Goal: Task Accomplishment & Management: Complete application form

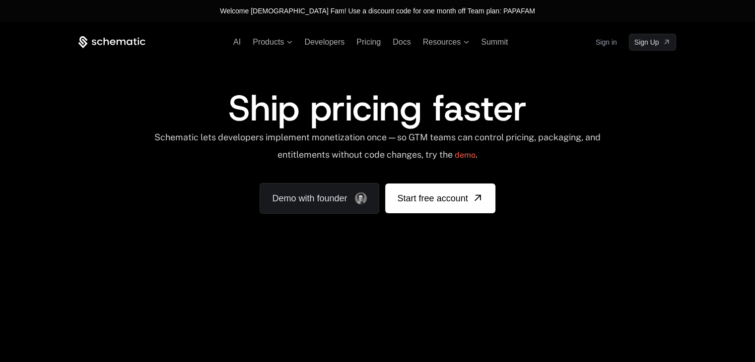
click at [607, 45] on link "Sign in" at bounding box center [606, 42] width 21 height 16
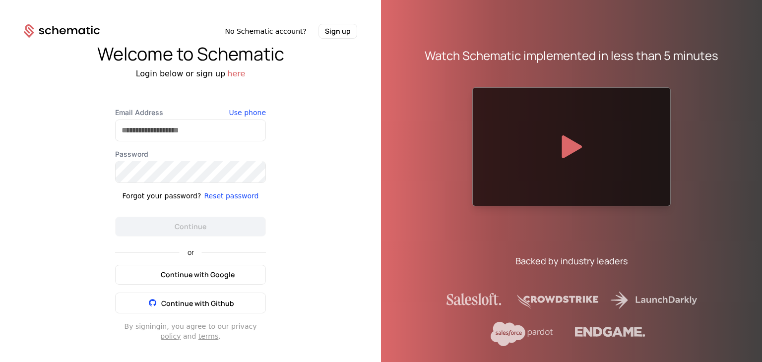
click at [202, 270] on span "Continue with Google" at bounding box center [198, 275] width 74 height 10
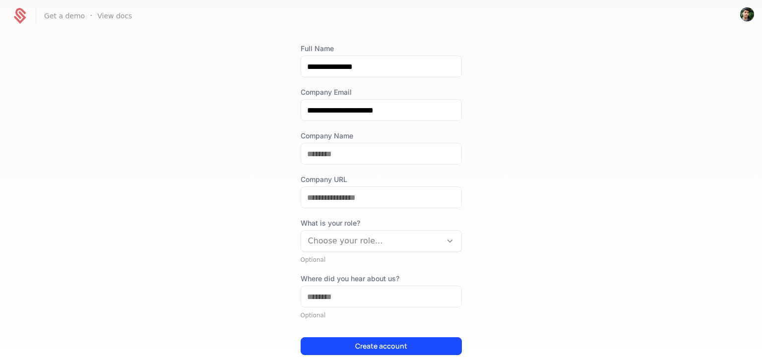
scroll to position [99, 0]
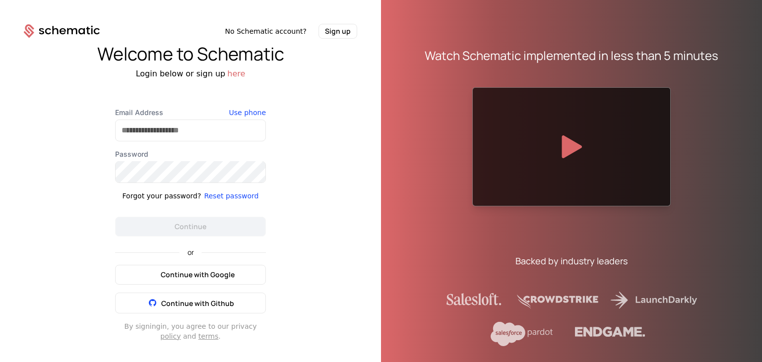
click at [261, 267] on button "Continue with Google" at bounding box center [190, 275] width 151 height 20
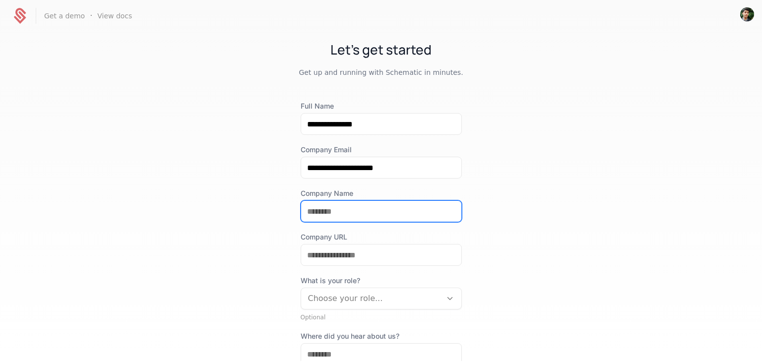
click at [364, 218] on input "Company Name" at bounding box center [381, 211] width 160 height 21
type input "**********"
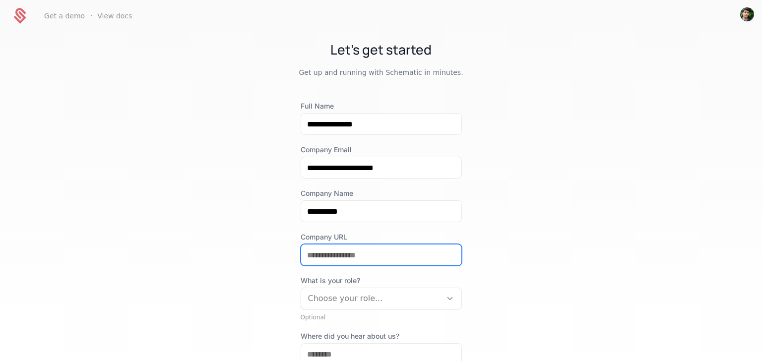
click at [354, 254] on input "Company URL" at bounding box center [381, 255] width 160 height 21
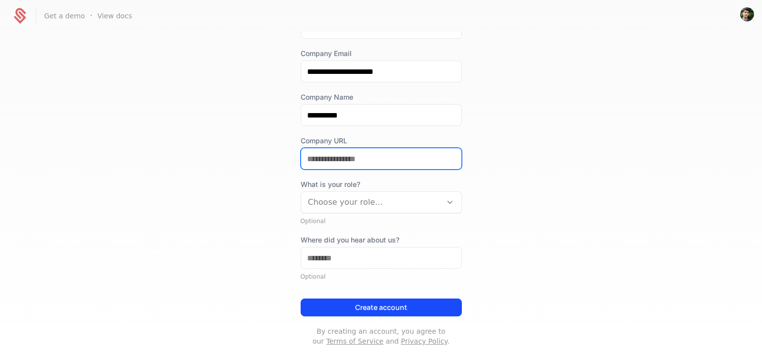
scroll to position [99, 0]
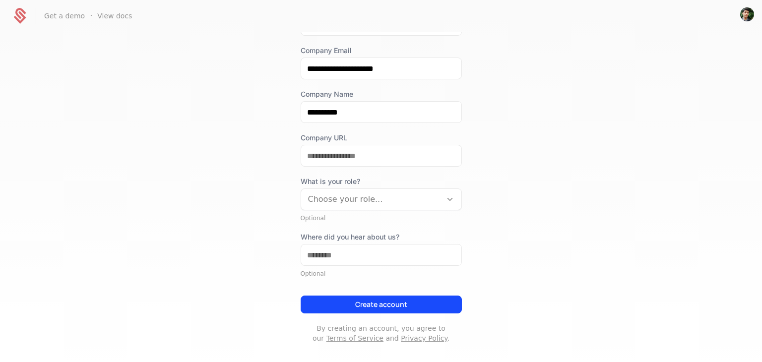
click at [396, 203] on div "What is your role? Choose your role..." at bounding box center [381, 194] width 161 height 34
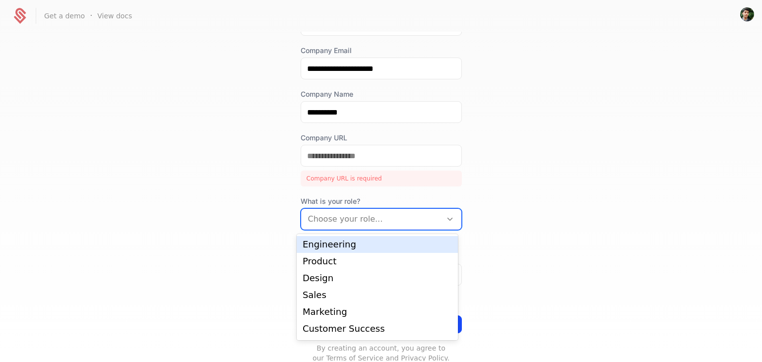
click at [350, 249] on div "Engineering" at bounding box center [377, 244] width 149 height 9
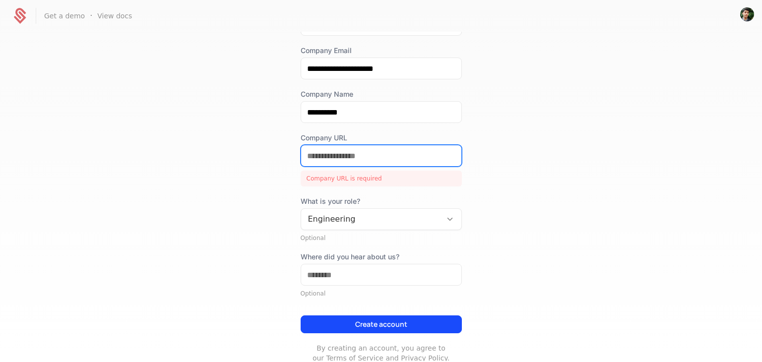
click at [345, 155] on input "Company URL" at bounding box center [381, 155] width 160 height 21
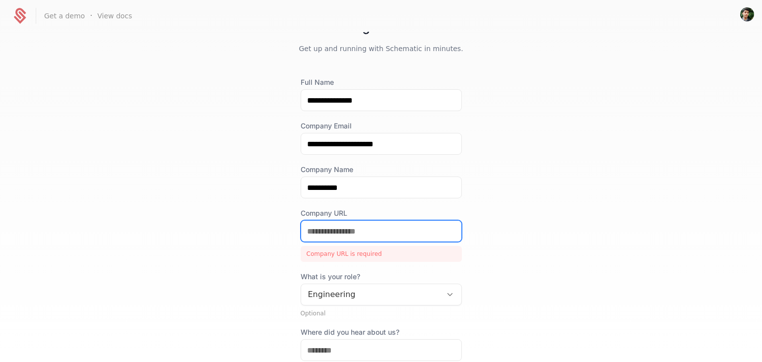
scroll to position [0, 0]
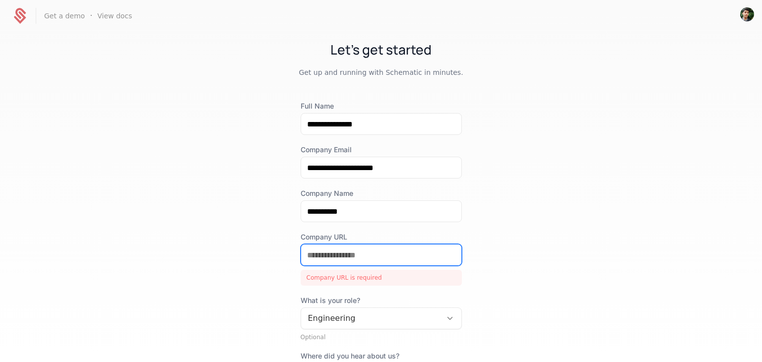
click at [341, 254] on input "Company URL" at bounding box center [381, 255] width 160 height 21
paste input "**********"
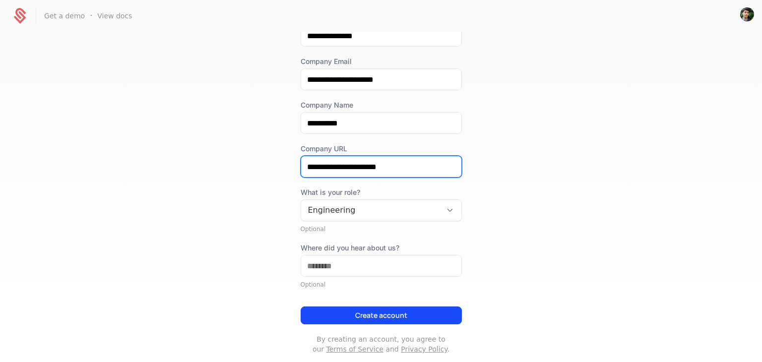
scroll to position [99, 0]
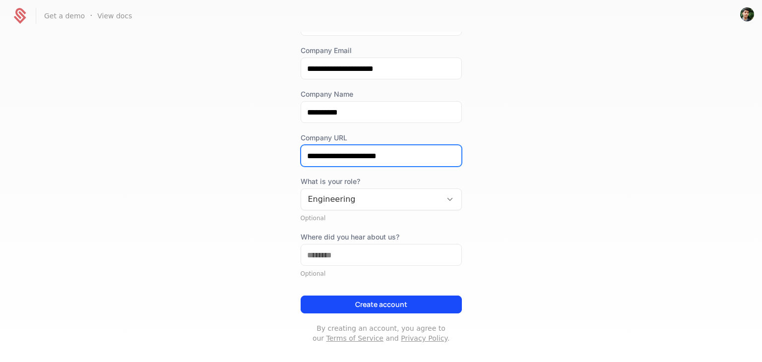
type input "**********"
click at [372, 307] on button "Create account" at bounding box center [381, 305] width 161 height 18
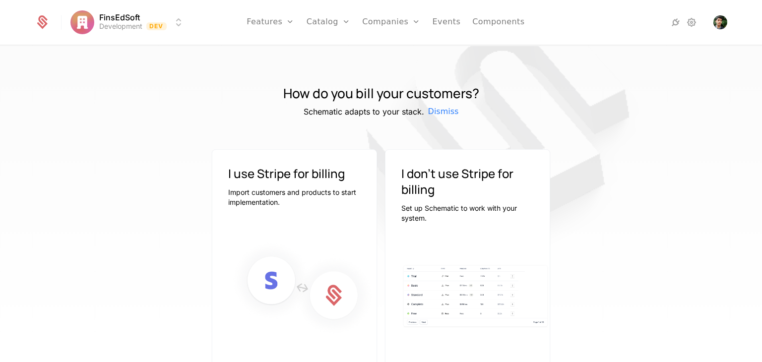
click at [221, 82] on div at bounding box center [381, 236] width 645 height 333
